Goal: Information Seeking & Learning: Learn about a topic

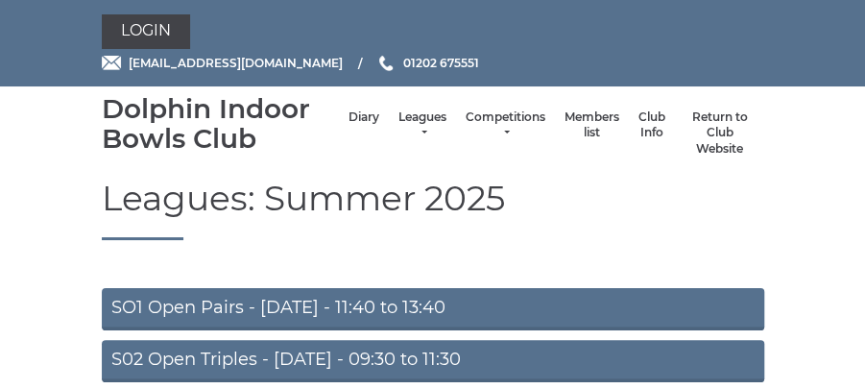
click at [443, 304] on link "SO1 Open Pairs - Monday - 11:40 to 13:40" at bounding box center [433, 309] width 662 height 42
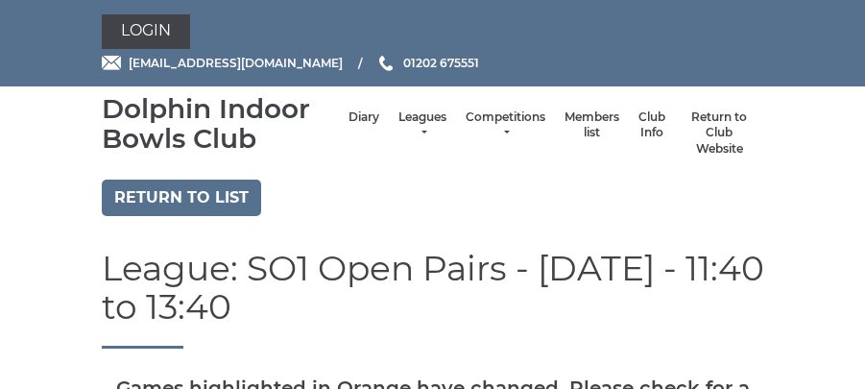
scroll to position [400, 0]
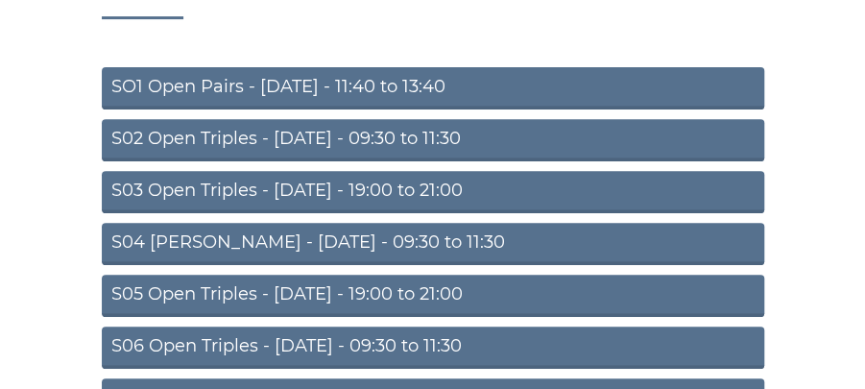
scroll to position [247, 0]
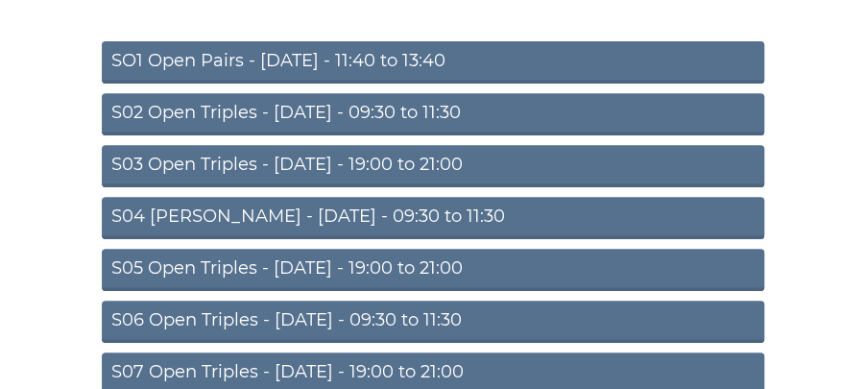
click at [434, 117] on link "S02 Open Triples - [DATE] - 09:30 to 11:30" at bounding box center [433, 114] width 662 height 42
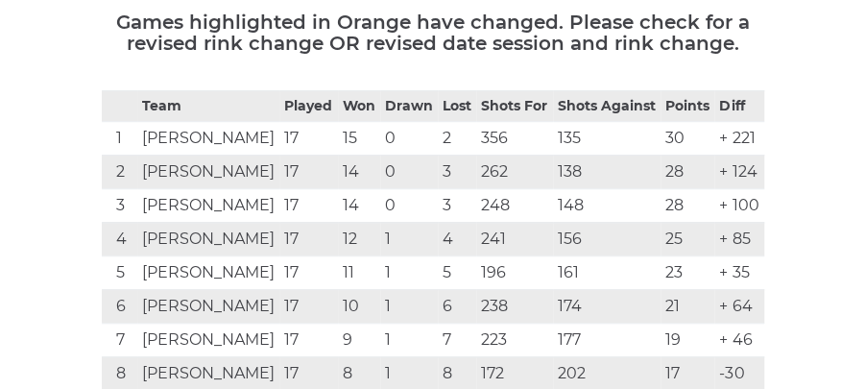
scroll to position [349, 0]
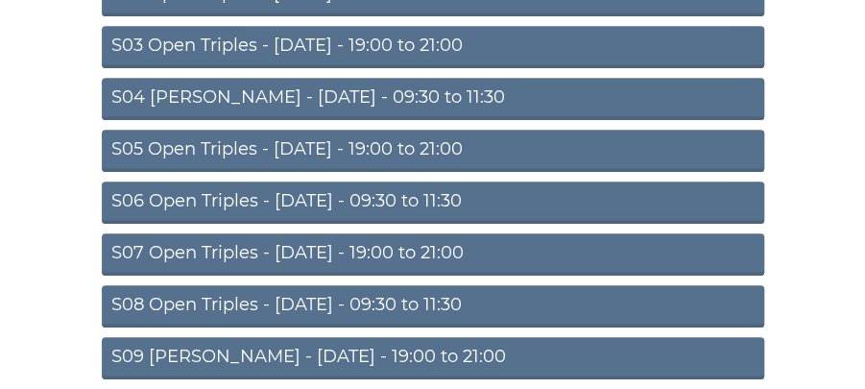
scroll to position [449, 0]
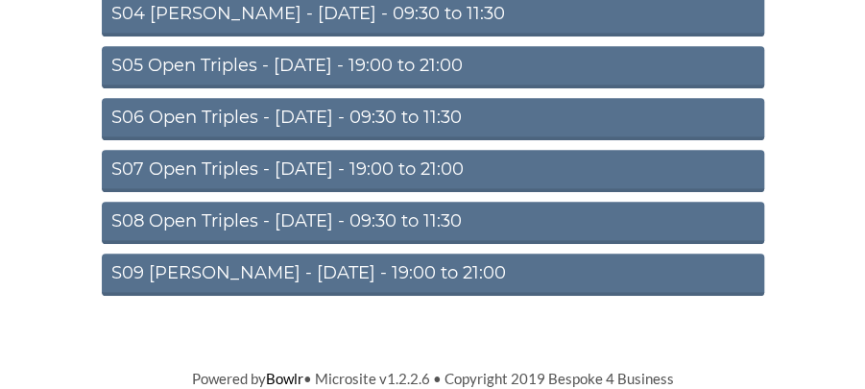
click at [424, 269] on link "S09 Aussie Pairs - Friday - 19:00 to 21:00" at bounding box center [433, 274] width 662 height 42
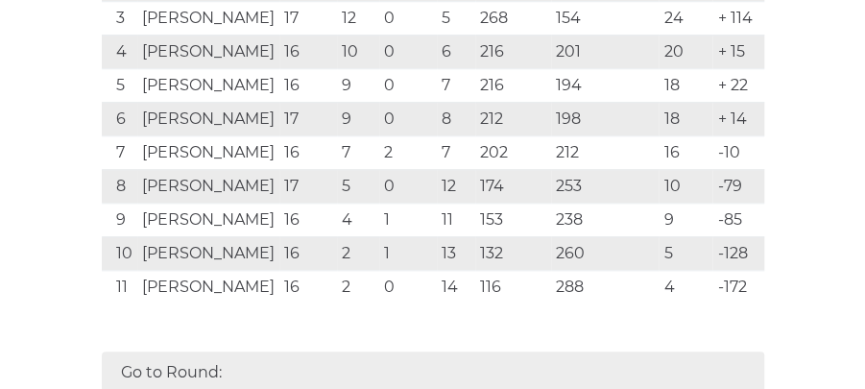
scroll to position [613, 0]
